Goal: Task Accomplishment & Management: Manage account settings

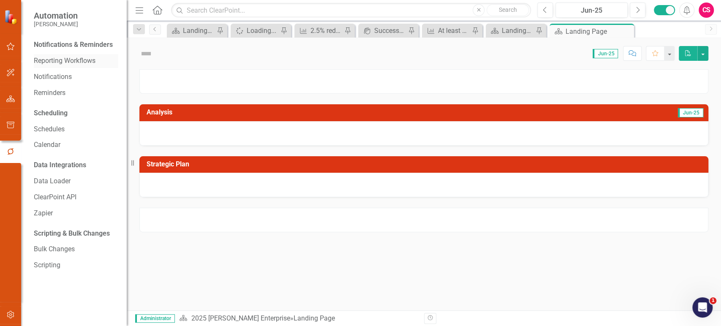
click at [65, 63] on link "Reporting Workflows" at bounding box center [76, 61] width 84 height 10
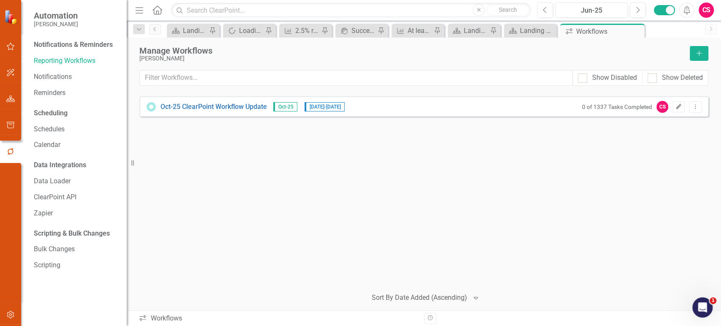
click at [674, 111] on button "Edit" at bounding box center [678, 106] width 12 height 11
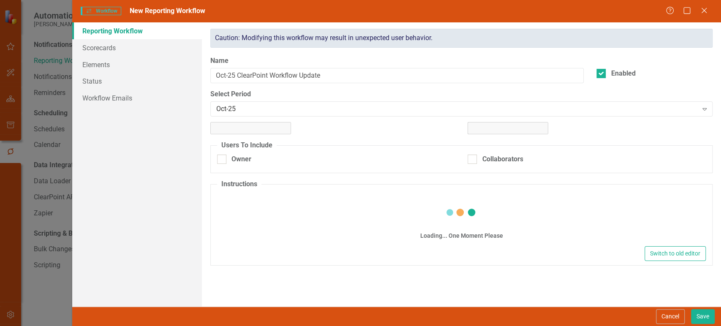
checkbox input "true"
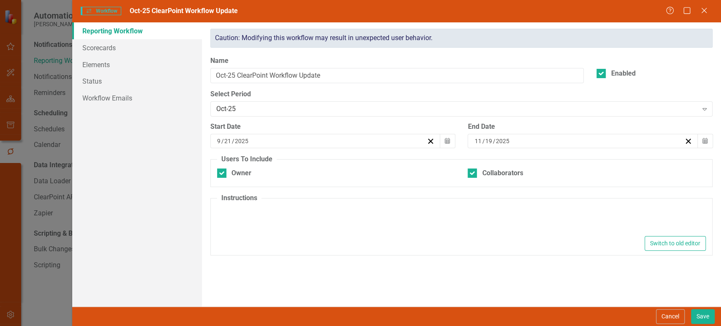
type textarea "<p>Please update your items below.</p>"
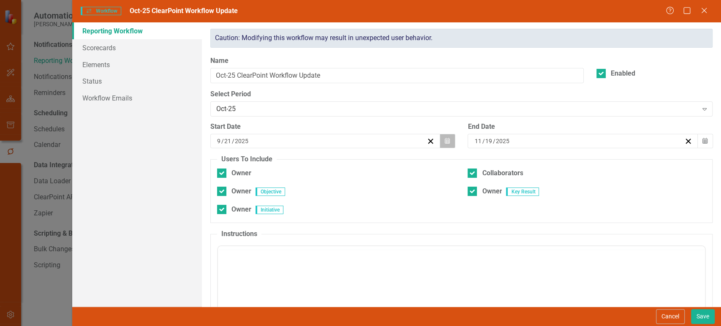
click at [446, 138] on icon "button" at bounding box center [447, 141] width 5 height 6
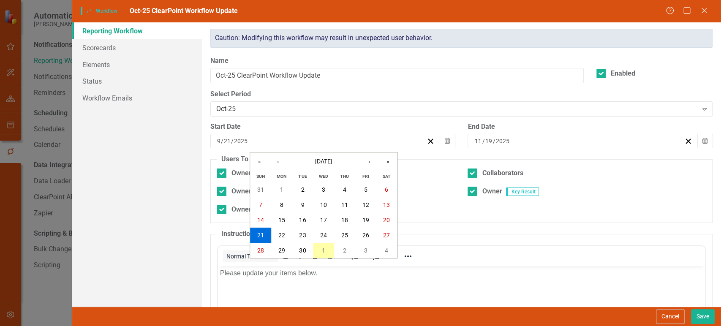
click at [323, 246] on button "1" at bounding box center [323, 250] width 21 height 15
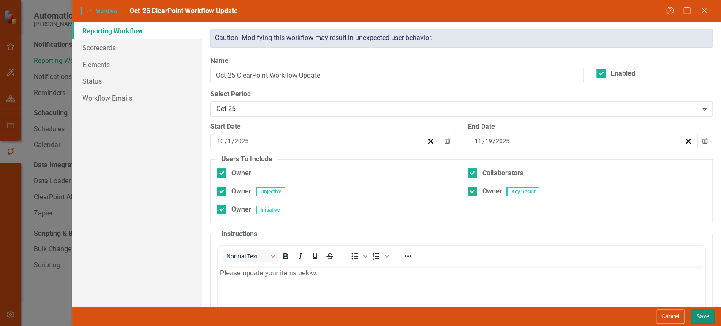
click at [704, 320] on button "Save" at bounding box center [703, 316] width 24 height 15
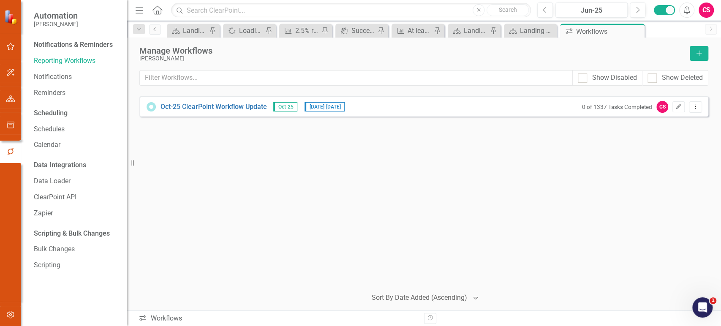
click at [10, 321] on button "button" at bounding box center [10, 315] width 19 height 18
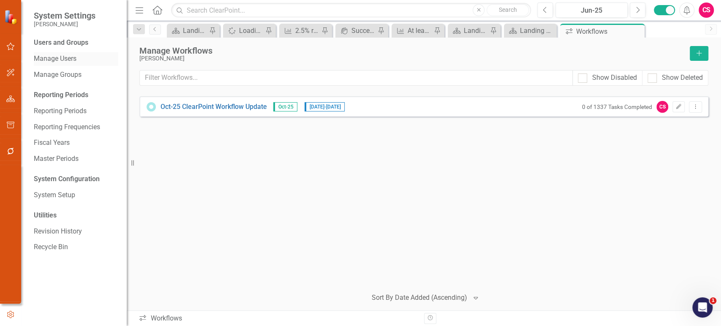
click at [73, 58] on link "Manage Users" at bounding box center [76, 59] width 84 height 10
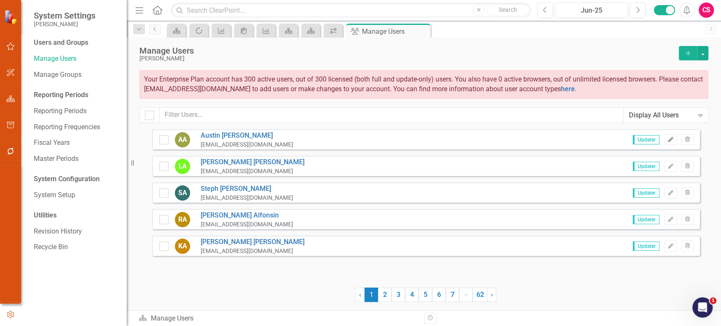
click at [670, 136] on button "Edit" at bounding box center [670, 139] width 12 height 11
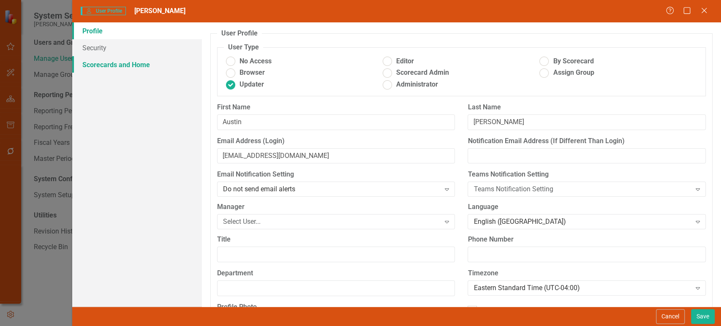
click at [162, 65] on link "Scorecards and Home" at bounding box center [137, 64] width 130 height 17
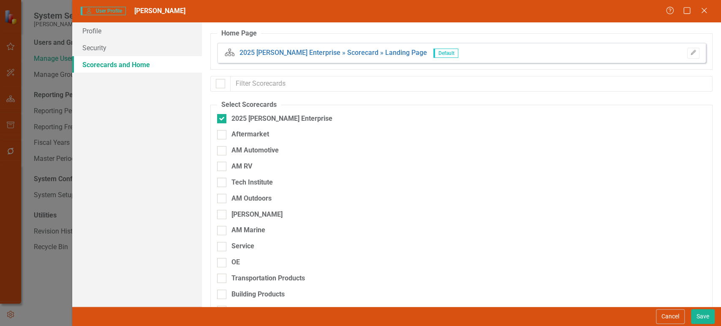
checkbox input "false"
click at [671, 314] on button "Cancel" at bounding box center [670, 316] width 29 height 15
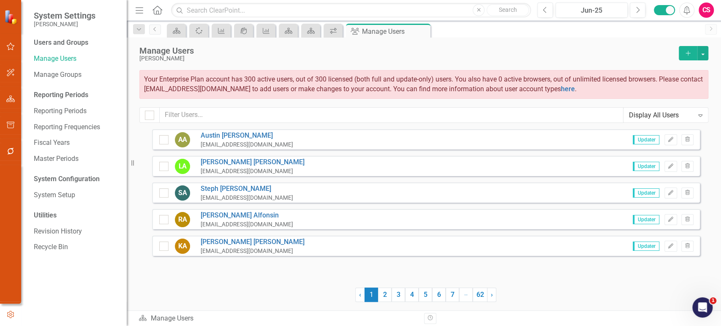
click at [7, 155] on button "button" at bounding box center [10, 152] width 19 height 18
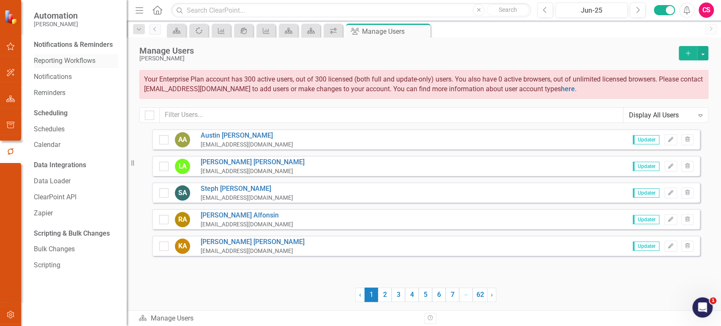
click at [57, 60] on link "Reporting Workflows" at bounding box center [76, 61] width 84 height 10
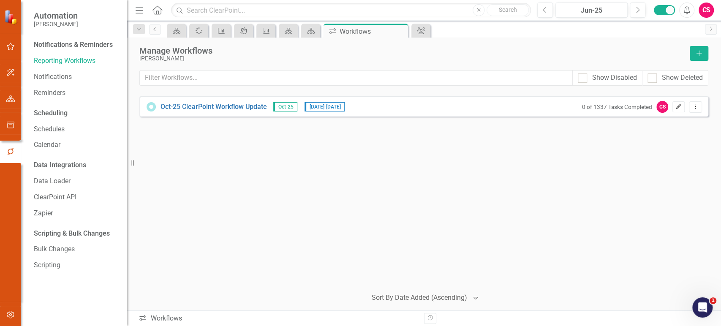
click at [679, 105] on icon "Edit" at bounding box center [678, 106] width 6 height 5
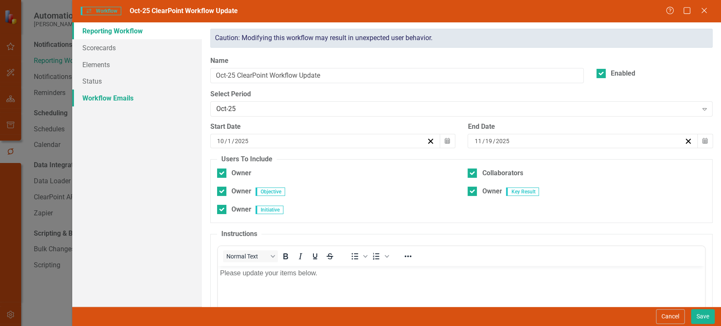
click at [97, 95] on link "Workflow Emails" at bounding box center [137, 98] width 130 height 17
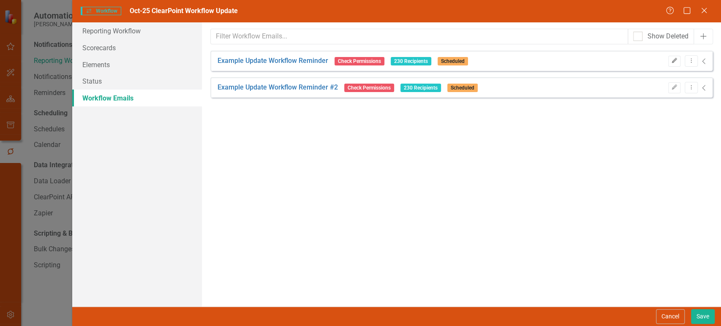
click at [671, 60] on icon "Edit" at bounding box center [674, 60] width 6 height 5
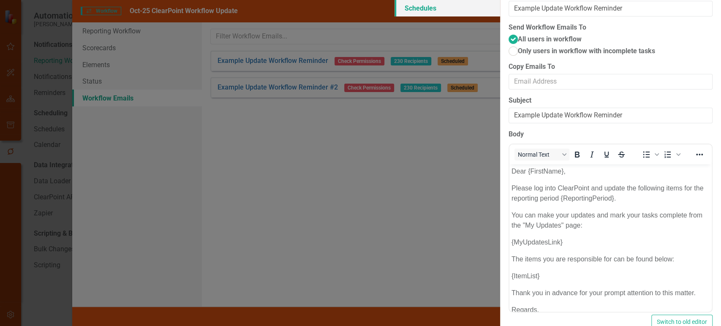
click at [394, 16] on link "Schedules" at bounding box center [447, 8] width 106 height 17
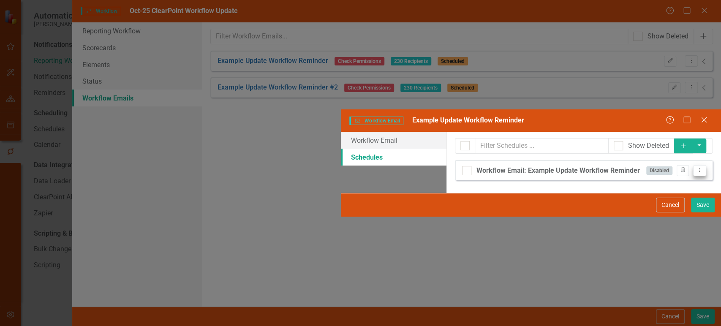
click at [702, 167] on icon "Dropdown Menu" at bounding box center [699, 169] width 7 height 5
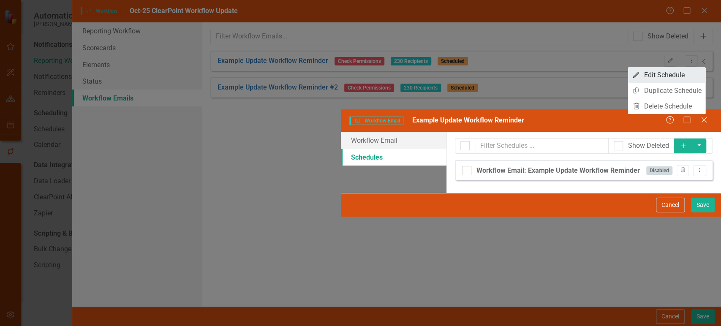
click at [672, 79] on link "Edit Edit Schedule" at bounding box center [667, 75] width 78 height 16
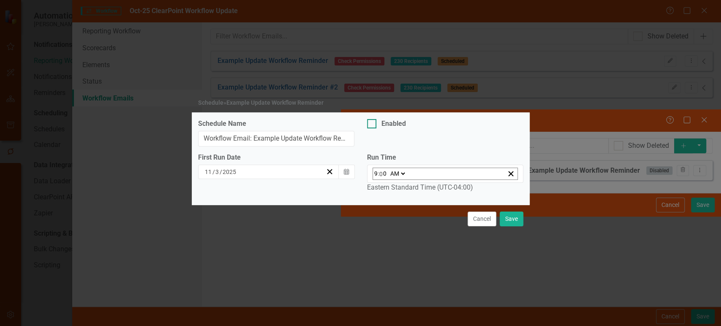
click at [375, 126] on div at bounding box center [371, 123] width 9 height 9
click at [372, 125] on input "Enabled" at bounding box center [369, 121] width 5 height 5
checkbox input "true"
click at [516, 216] on button "Save" at bounding box center [512, 219] width 24 height 15
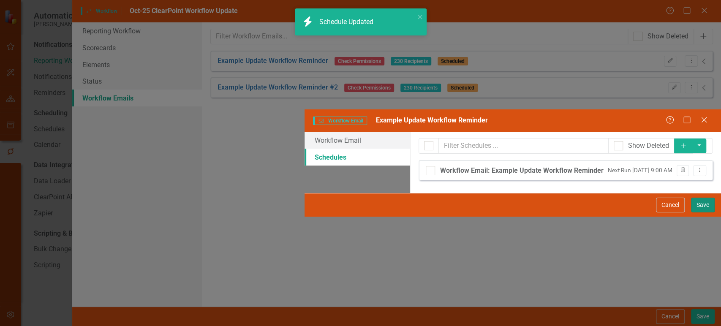
click at [704, 212] on button "Save" at bounding box center [703, 205] width 24 height 15
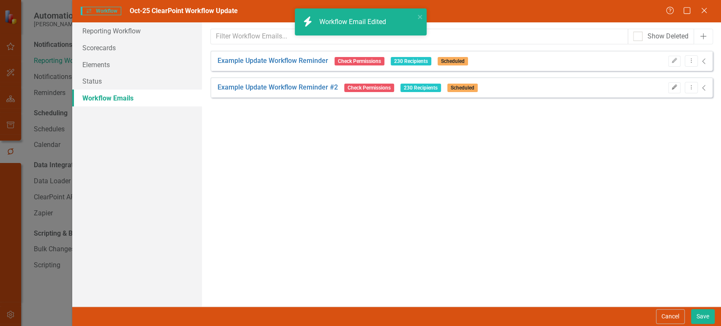
click at [668, 84] on button "Edit" at bounding box center [674, 87] width 12 height 11
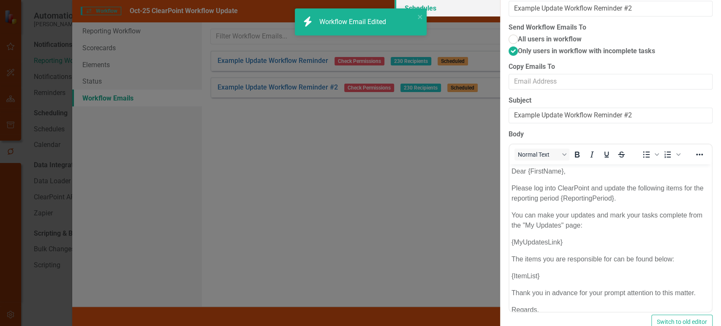
click at [394, 16] on link "Schedules" at bounding box center [447, 8] width 106 height 17
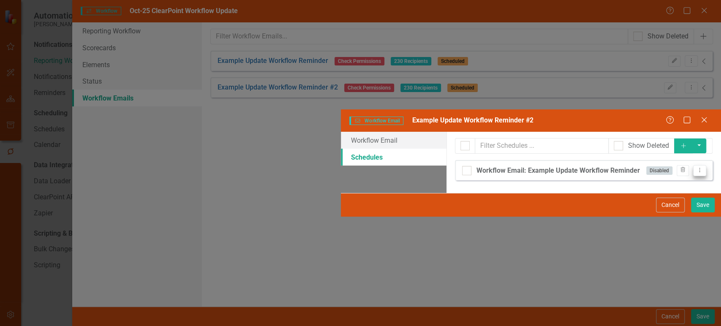
click at [697, 167] on icon "Dropdown Menu" at bounding box center [699, 169] width 7 height 5
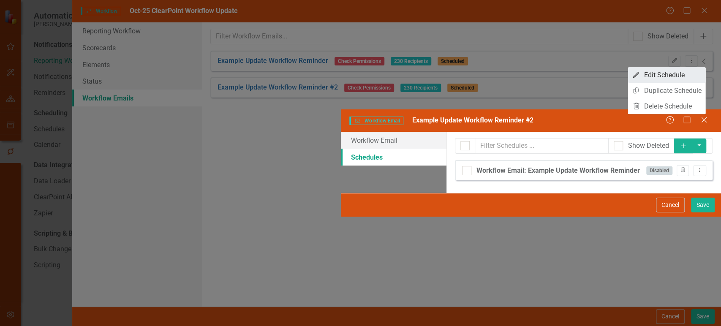
click at [666, 75] on link "Edit Edit Schedule" at bounding box center [667, 75] width 78 height 16
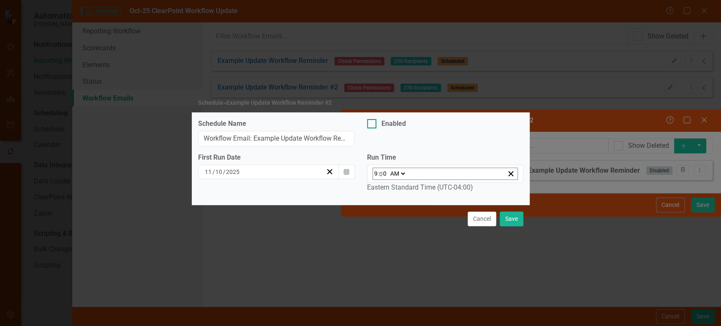
click at [380, 124] on div "Enabled" at bounding box center [403, 124] width 72 height 10
click at [372, 124] on input "Enabled" at bounding box center [369, 121] width 5 height 5
checkbox input "true"
click at [506, 212] on button "Save" at bounding box center [512, 219] width 24 height 15
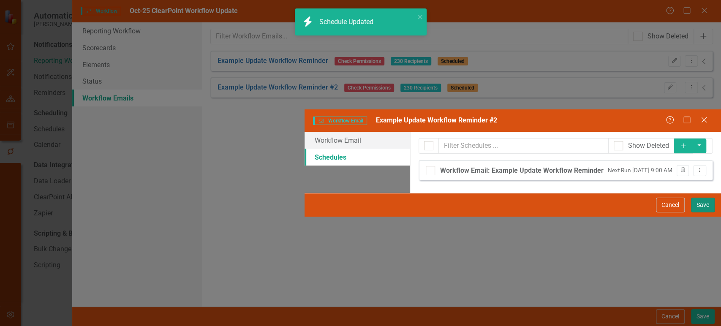
click at [703, 212] on button "Save" at bounding box center [703, 205] width 24 height 15
